Goal: Find specific page/section: Find specific page/section

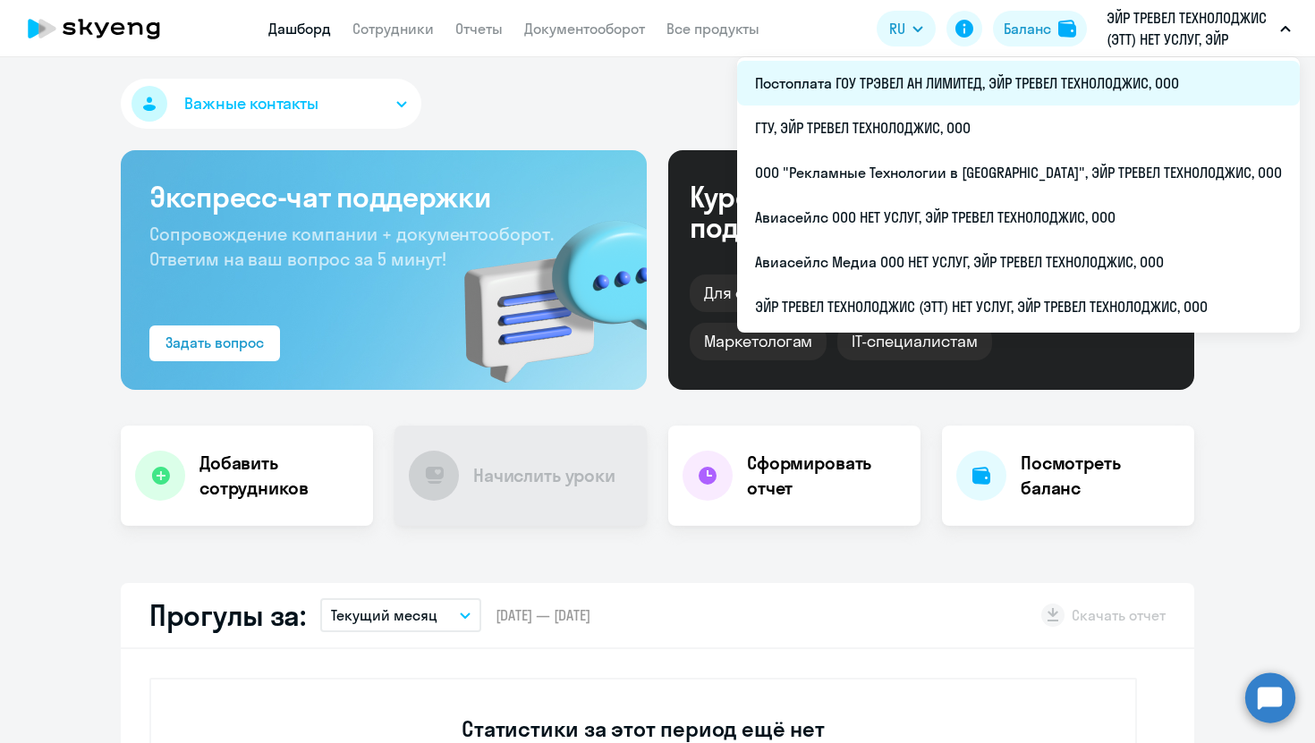
click at [941, 74] on li "Постоплата ГОУ ТРЭВЕЛ АН ЛИМИТЕД, ЭЙР ТРЕВЕЛ ТЕХНОЛОДЖИС, ООО" at bounding box center [1018, 83] width 563 height 45
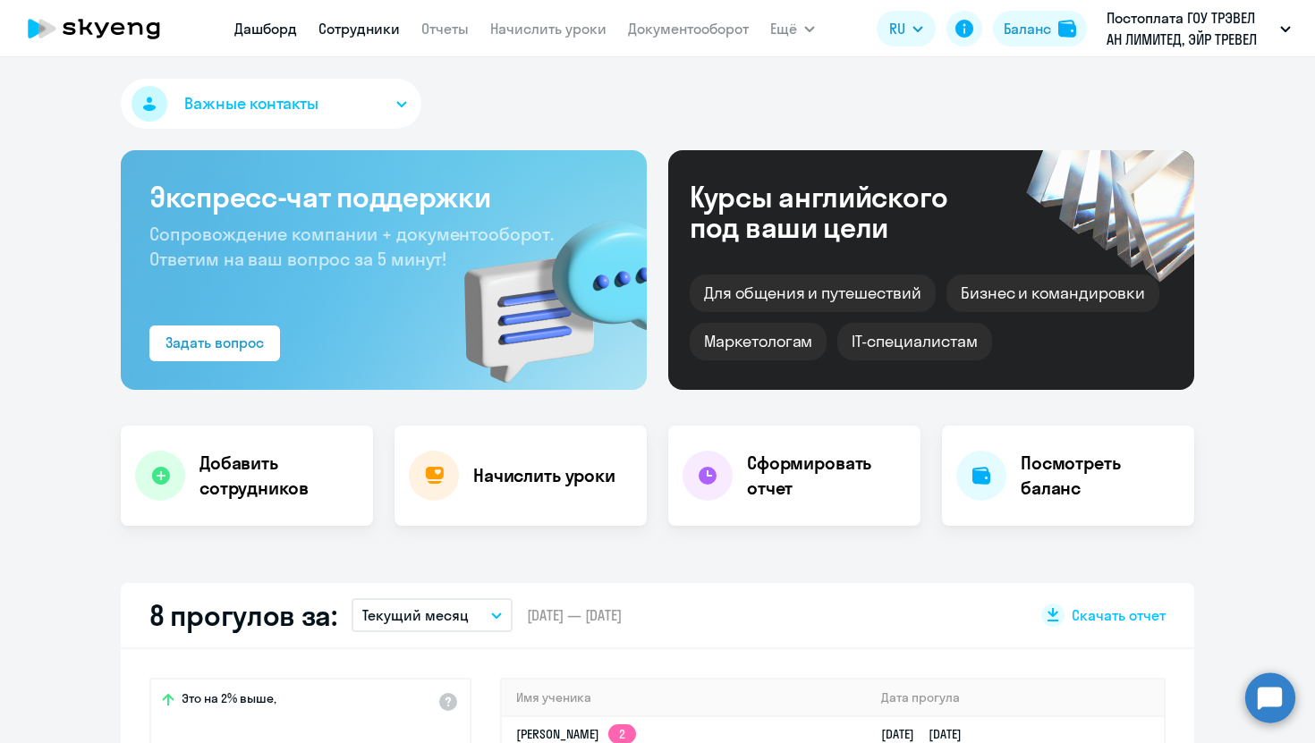
click at [369, 29] on link "Сотрудники" at bounding box center [358, 29] width 81 height 18
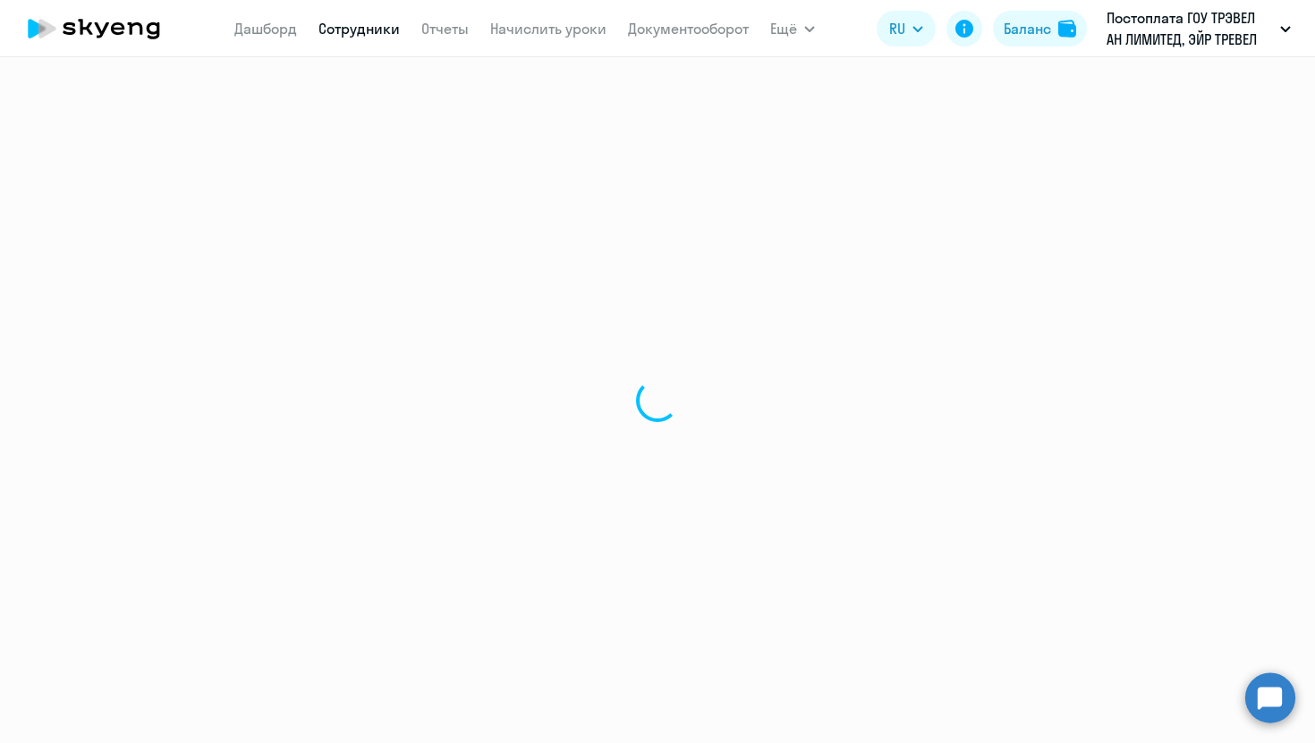
select select "30"
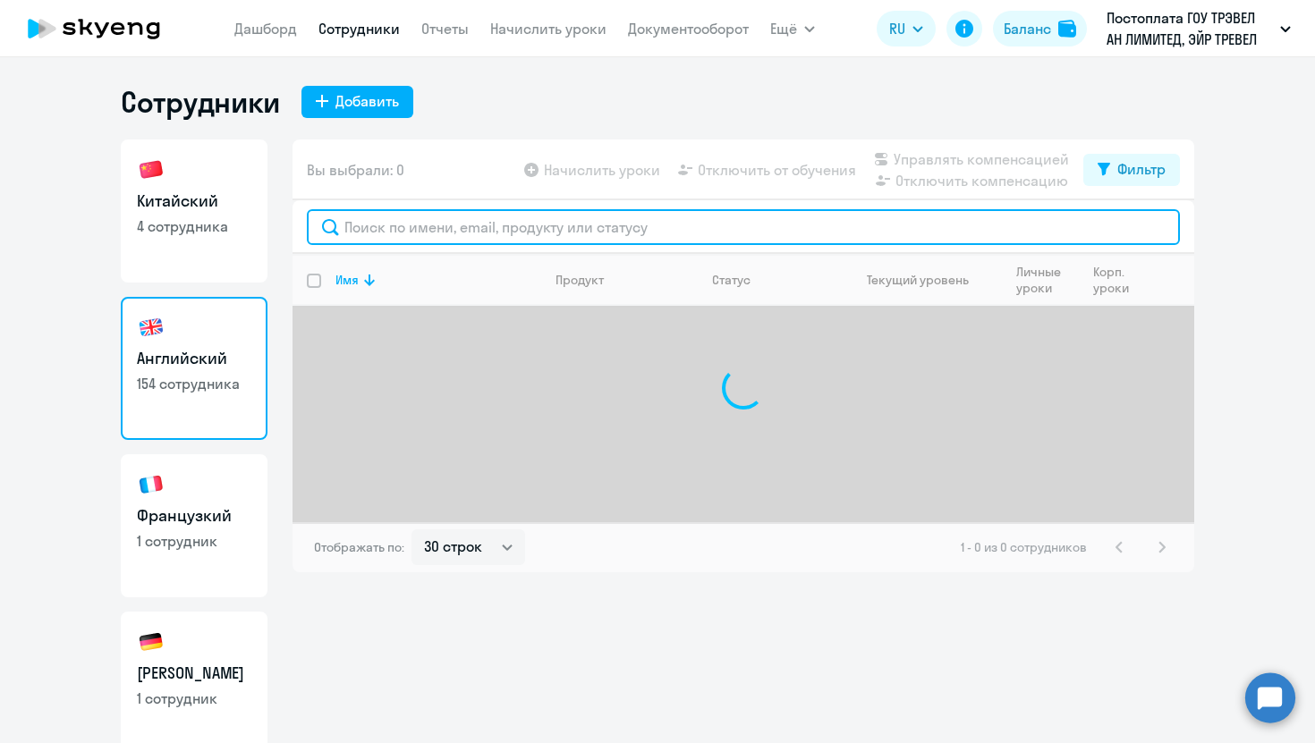
click at [412, 229] on input "text" at bounding box center [743, 227] width 873 height 36
paste input "[PERSON_NAME]"
type input "[PERSON_NAME]"
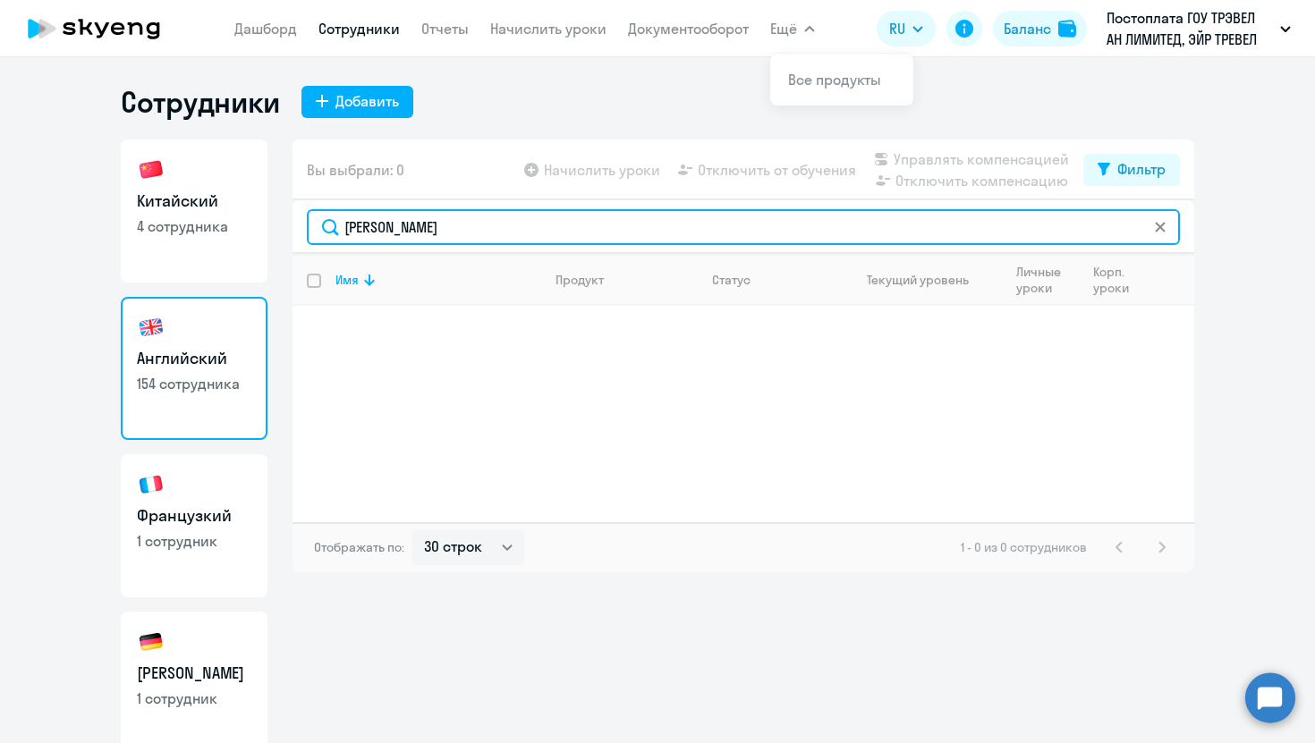
drag, startPoint x: 458, startPoint y: 229, endPoint x: 244, endPoint y: 231, distance: 213.8
click at [245, 231] on div "Китайский 4 сотрудника Английский 154 сотрудника [DEMOGRAPHIC_DATA] 1 сотрудник…" at bounding box center [657, 442] width 1073 height 604
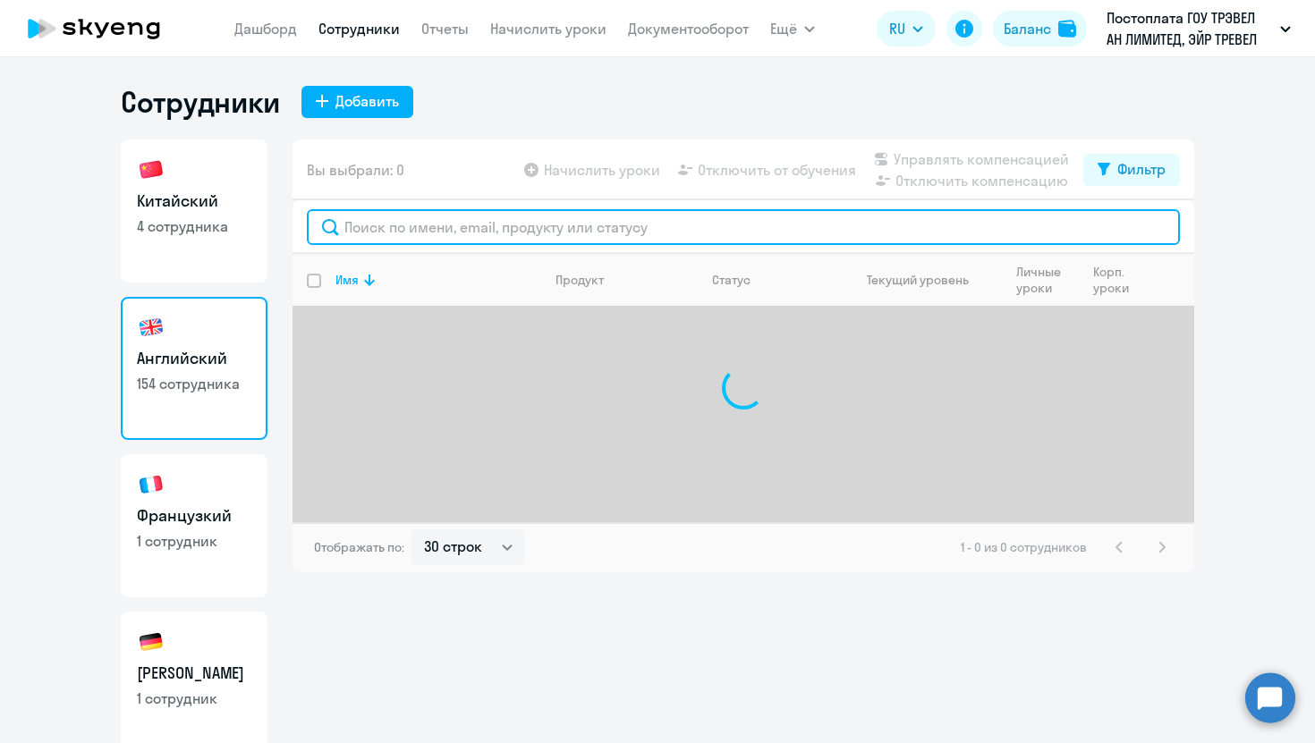
paste input "maksimova"
type input "maksimova"
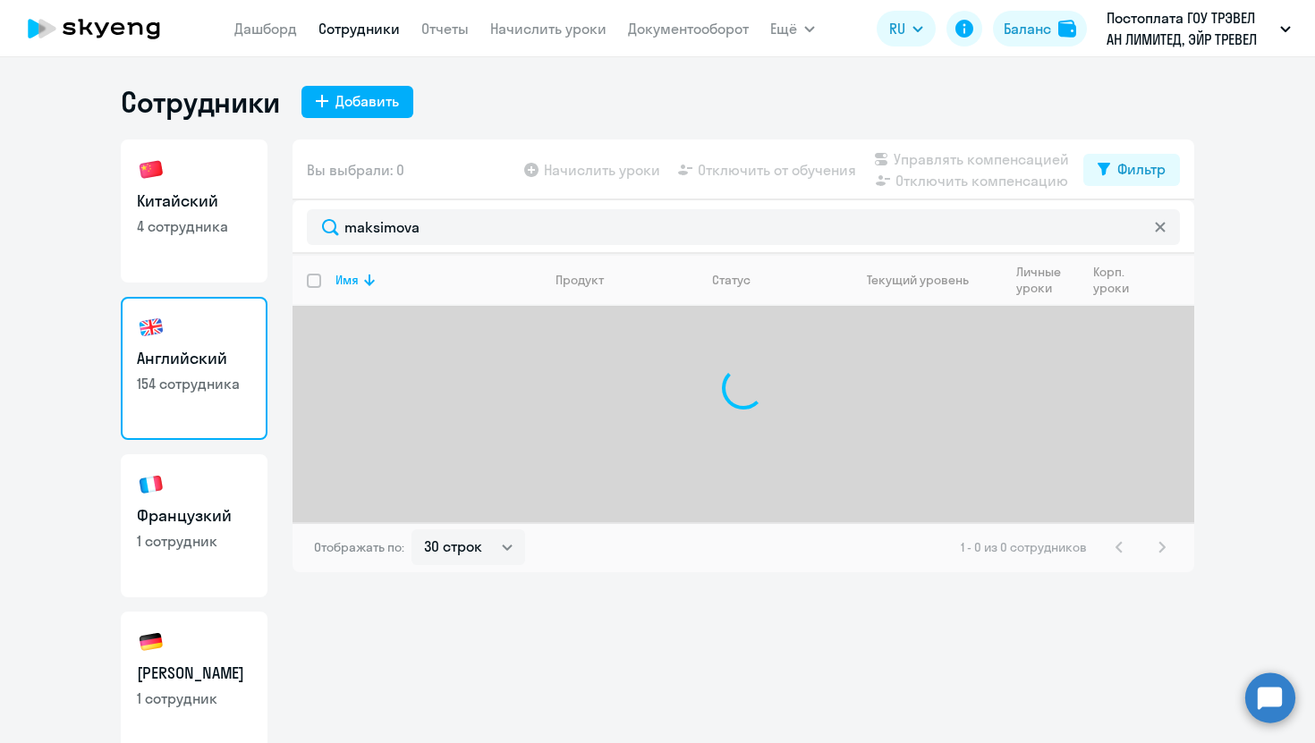
click at [552, 99] on div "Сотрудники Добавить" at bounding box center [657, 102] width 1073 height 36
